Goal: Find specific page/section: Find specific page/section

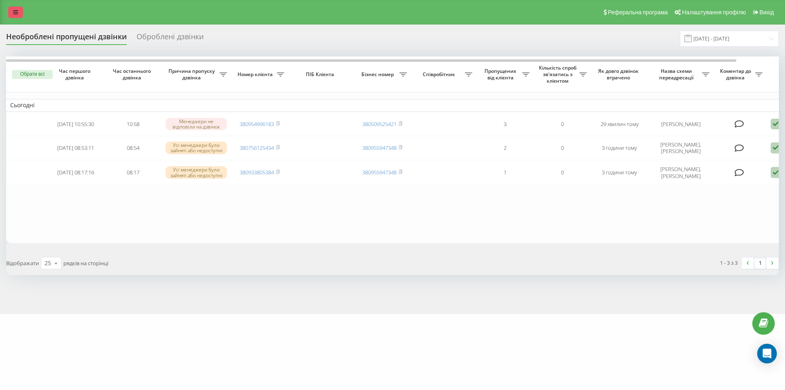
click at [17, 12] on icon at bounding box center [15, 12] width 5 height 6
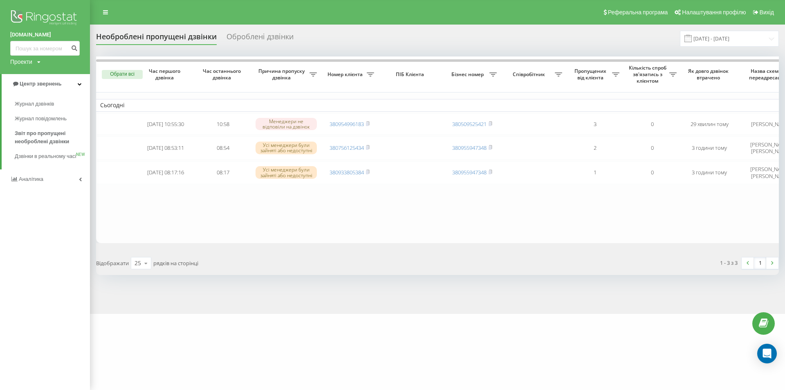
click at [24, 61] on div "Проекти" at bounding box center [21, 62] width 22 height 8
click at [25, 61] on div "Проекти" at bounding box center [21, 62] width 22 height 8
click at [39, 137] on span "Звіт про пропущені необроблені дзвінки" at bounding box center [50, 137] width 71 height 16
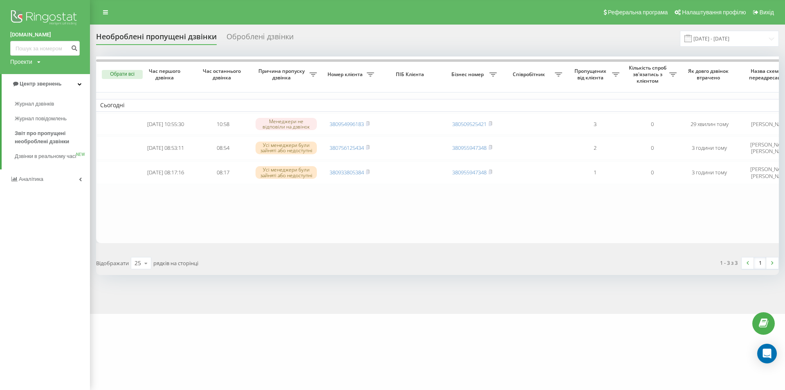
click at [167, 13] on div "Реферальна програма Налаштування профілю Вихід" at bounding box center [392, 12] width 785 height 25
